Goal: Information Seeking & Learning: Learn about a topic

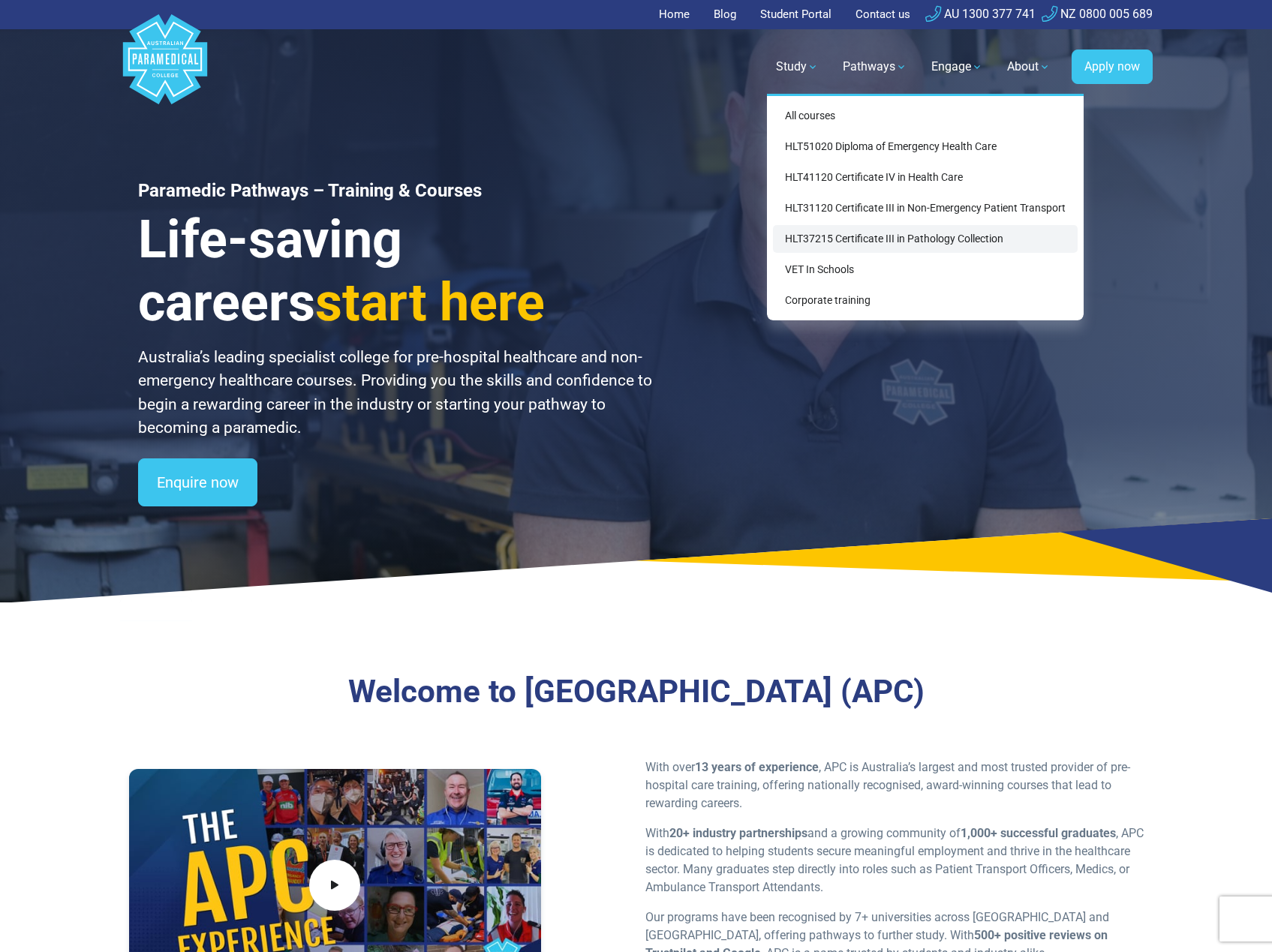
click at [849, 240] on link "HLT37215 Certificate III in Pathology Collection" at bounding box center [925, 239] width 305 height 27
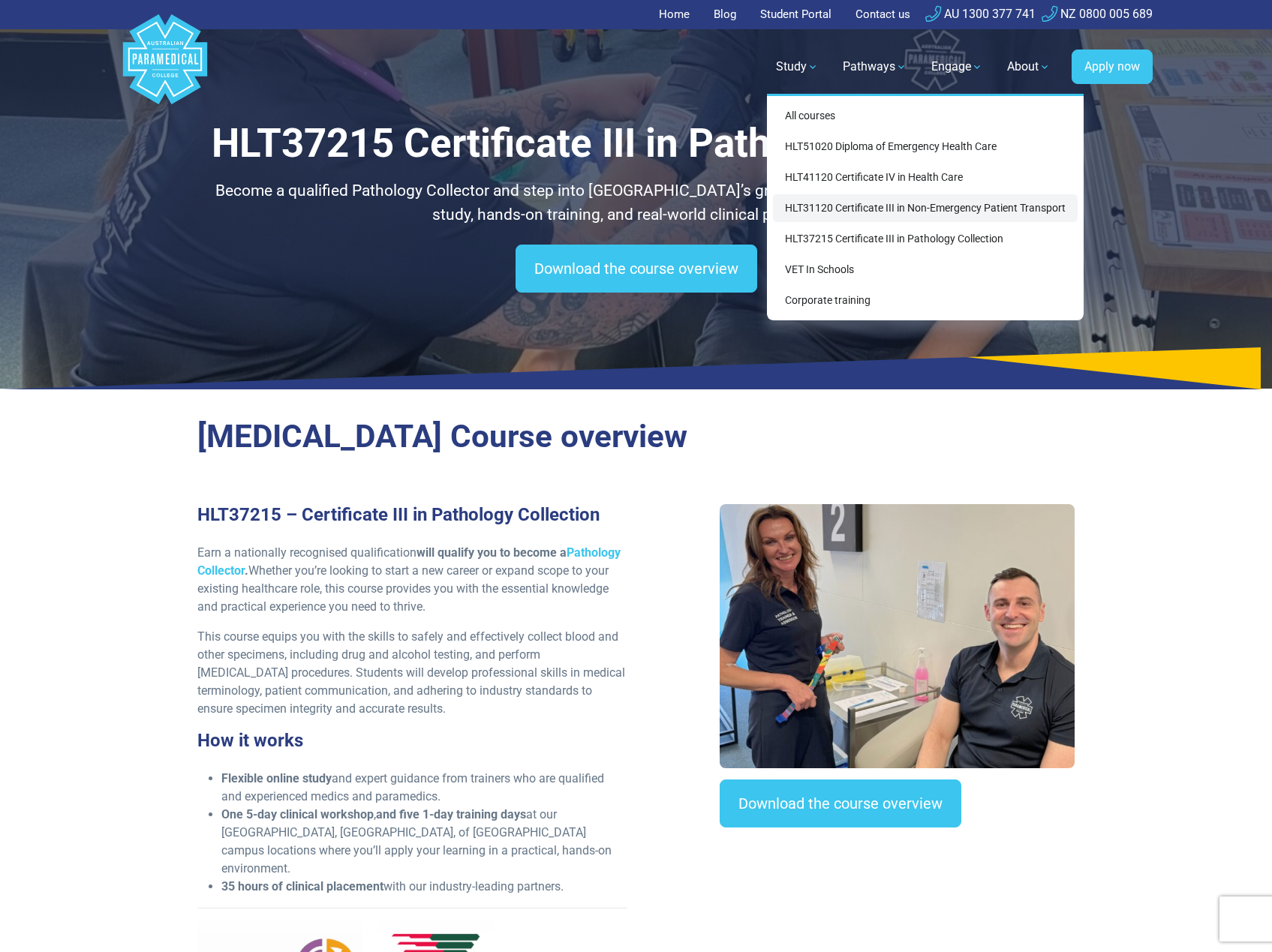
click at [852, 207] on link "HLT31120 Certificate III in Non-Emergency Patient Transport" at bounding box center [925, 208] width 305 height 27
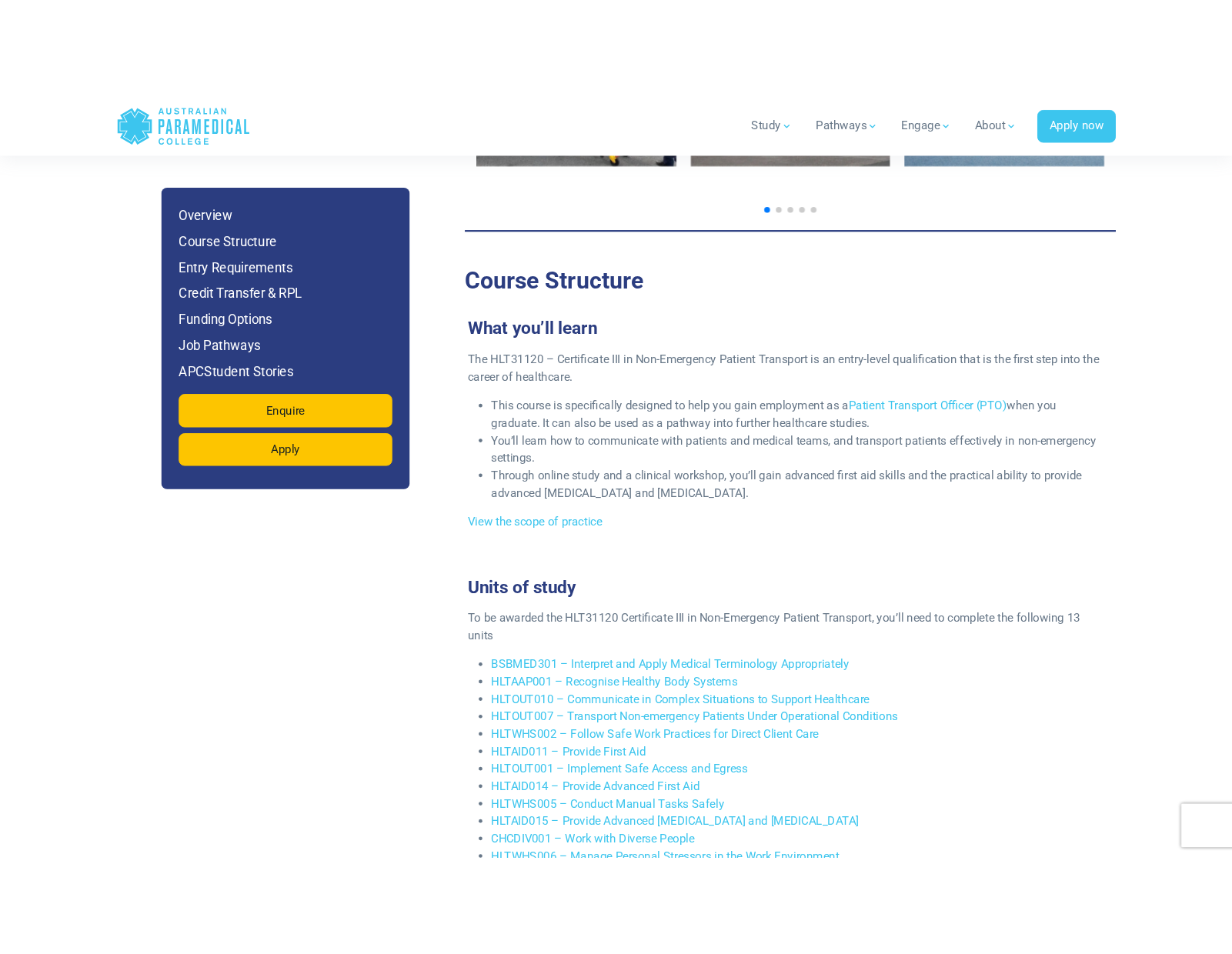
scroll to position [2648, 0]
